Goal: Go to known website: Access a specific website the user already knows

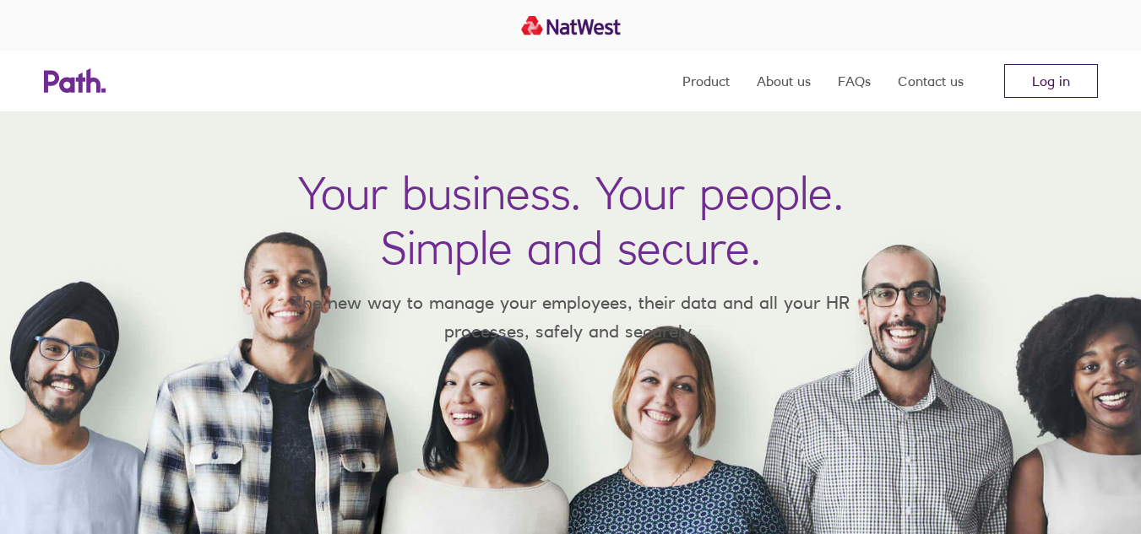
click at [1056, 70] on link "Log in" at bounding box center [1051, 81] width 94 height 34
click at [1081, 62] on nav "Product About us FAQs Contact us Log in" at bounding box center [889, 81] width 415 height 61
click at [1050, 75] on link "Log in" at bounding box center [1051, 81] width 94 height 34
click at [1054, 72] on link "Log in" at bounding box center [1051, 81] width 94 height 34
